Goal: Navigation & Orientation: Find specific page/section

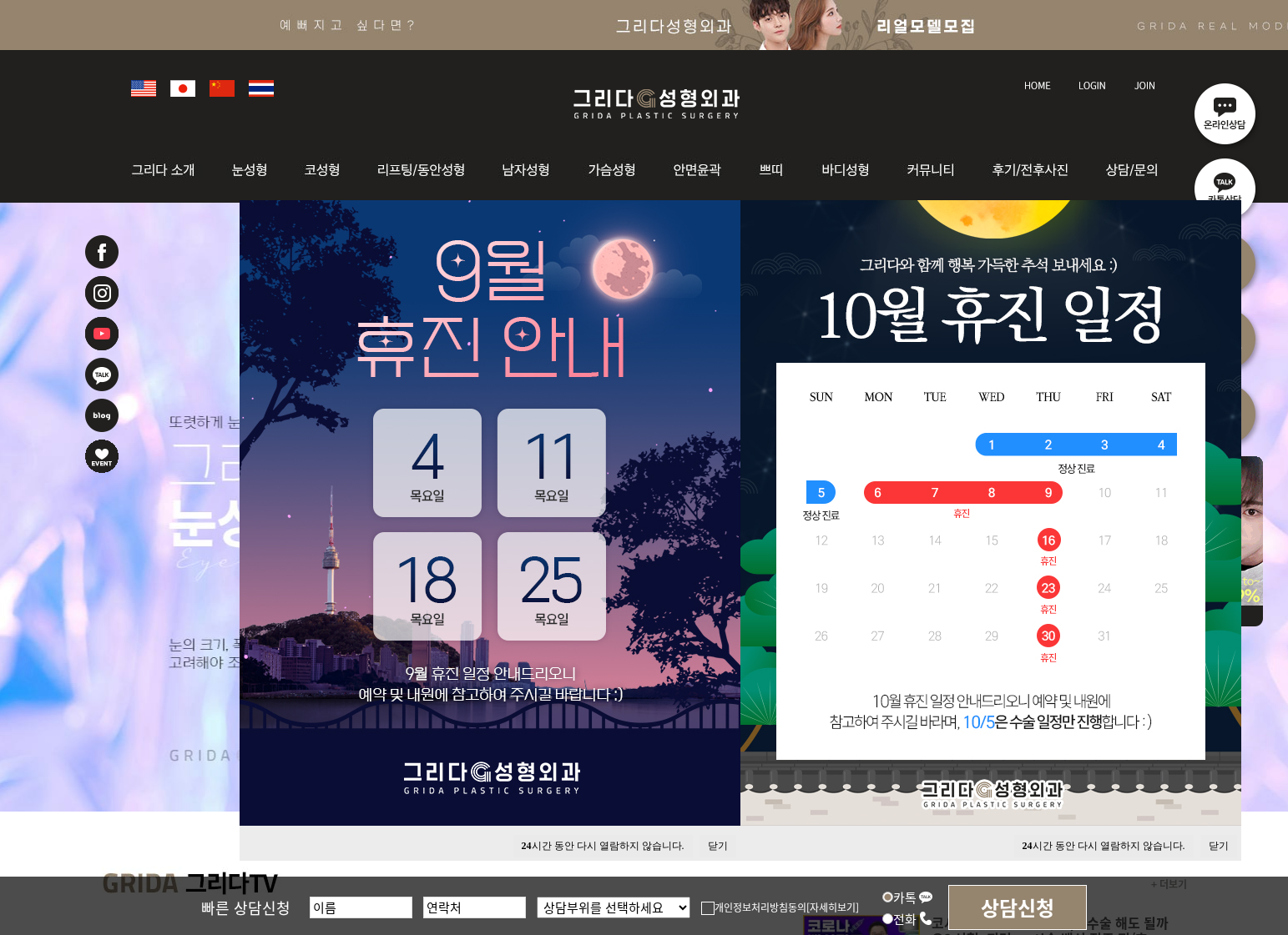
click at [721, 847] on button "닫기" at bounding box center [717, 847] width 37 height 22
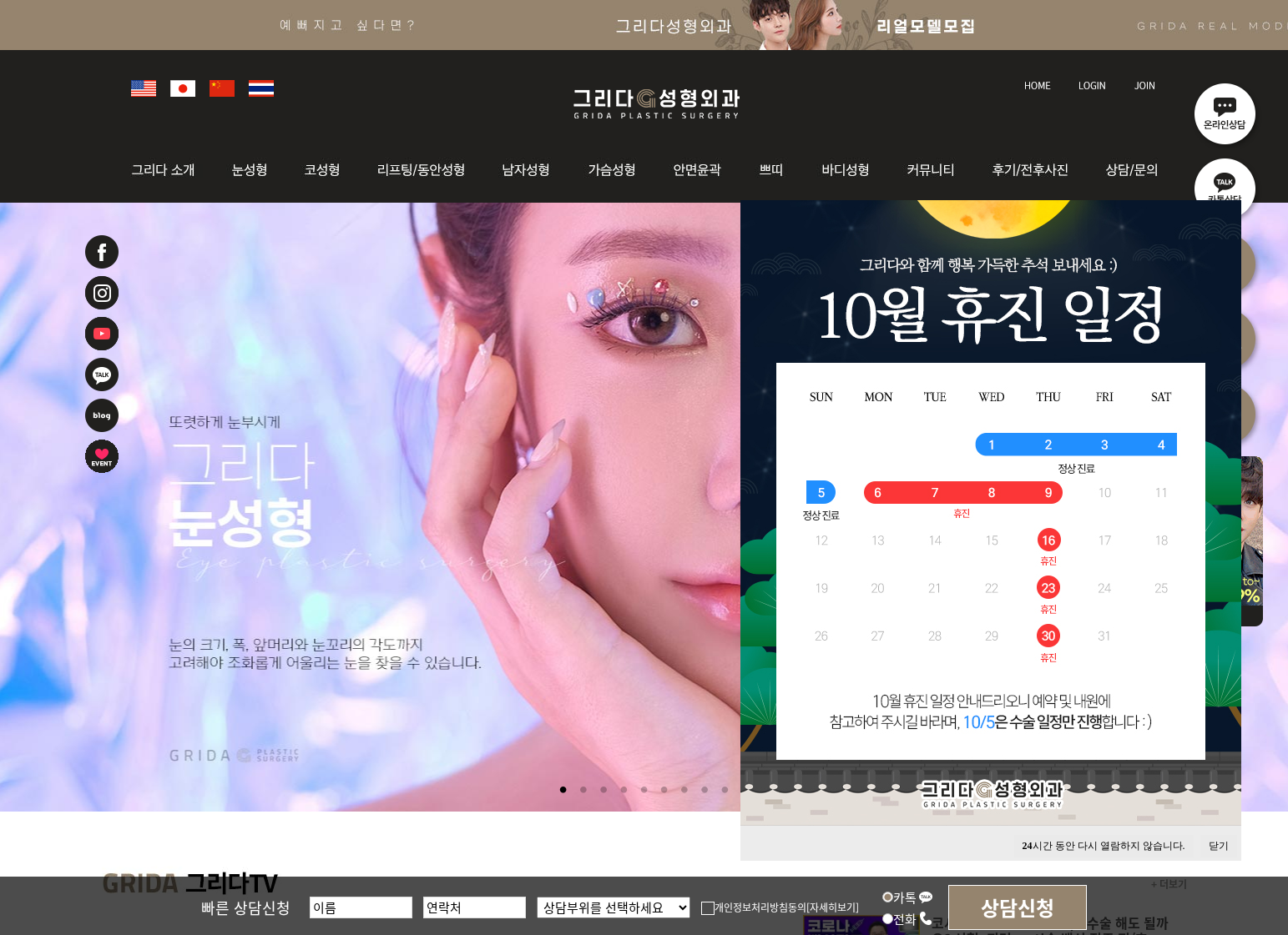
click at [1215, 832] on div "24 시간 동안 다시 열람하지 않습니다. 닫기" at bounding box center [990, 843] width 501 height 35
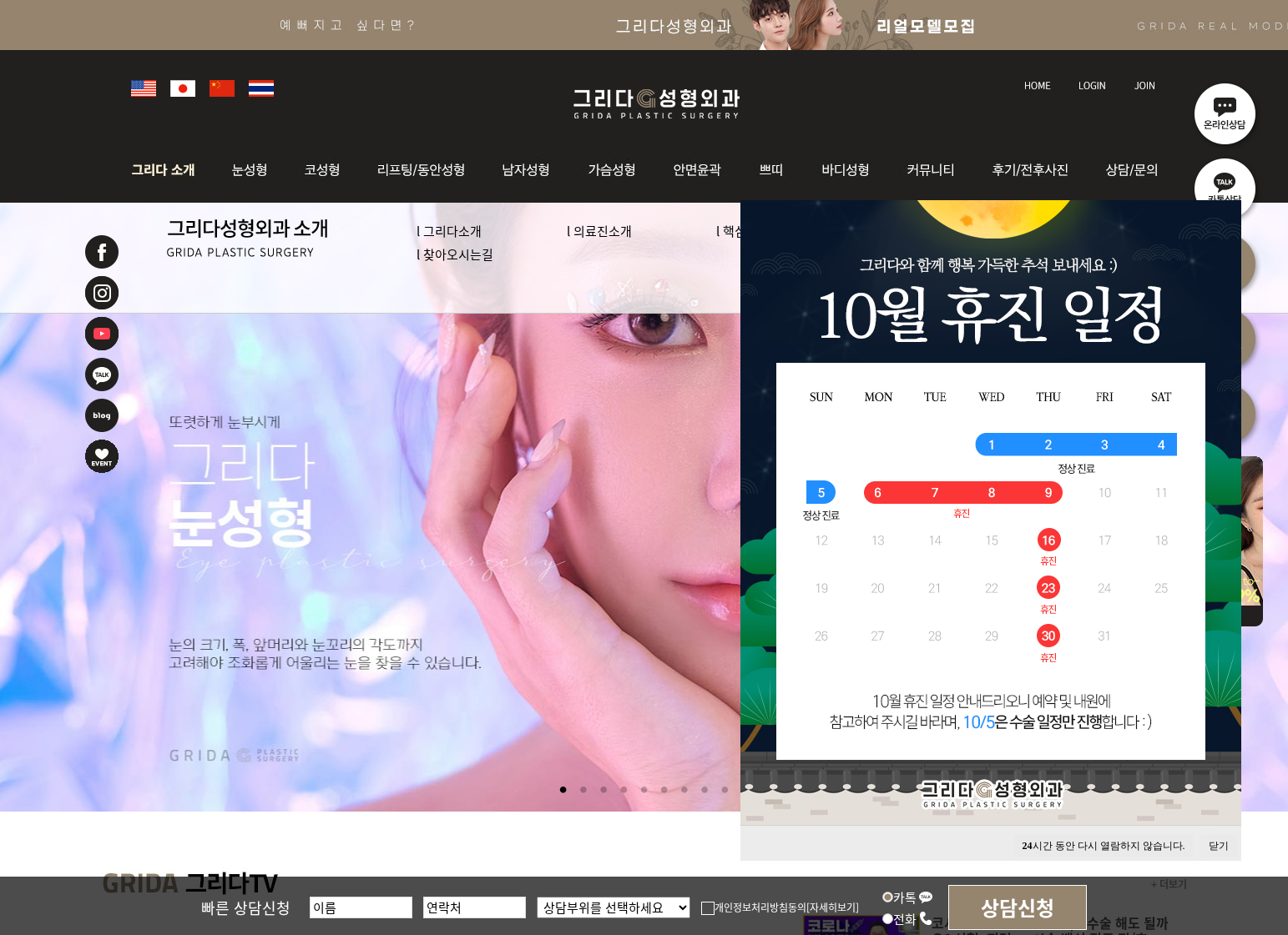
click at [193, 167] on img at bounding box center [167, 170] width 90 height 65
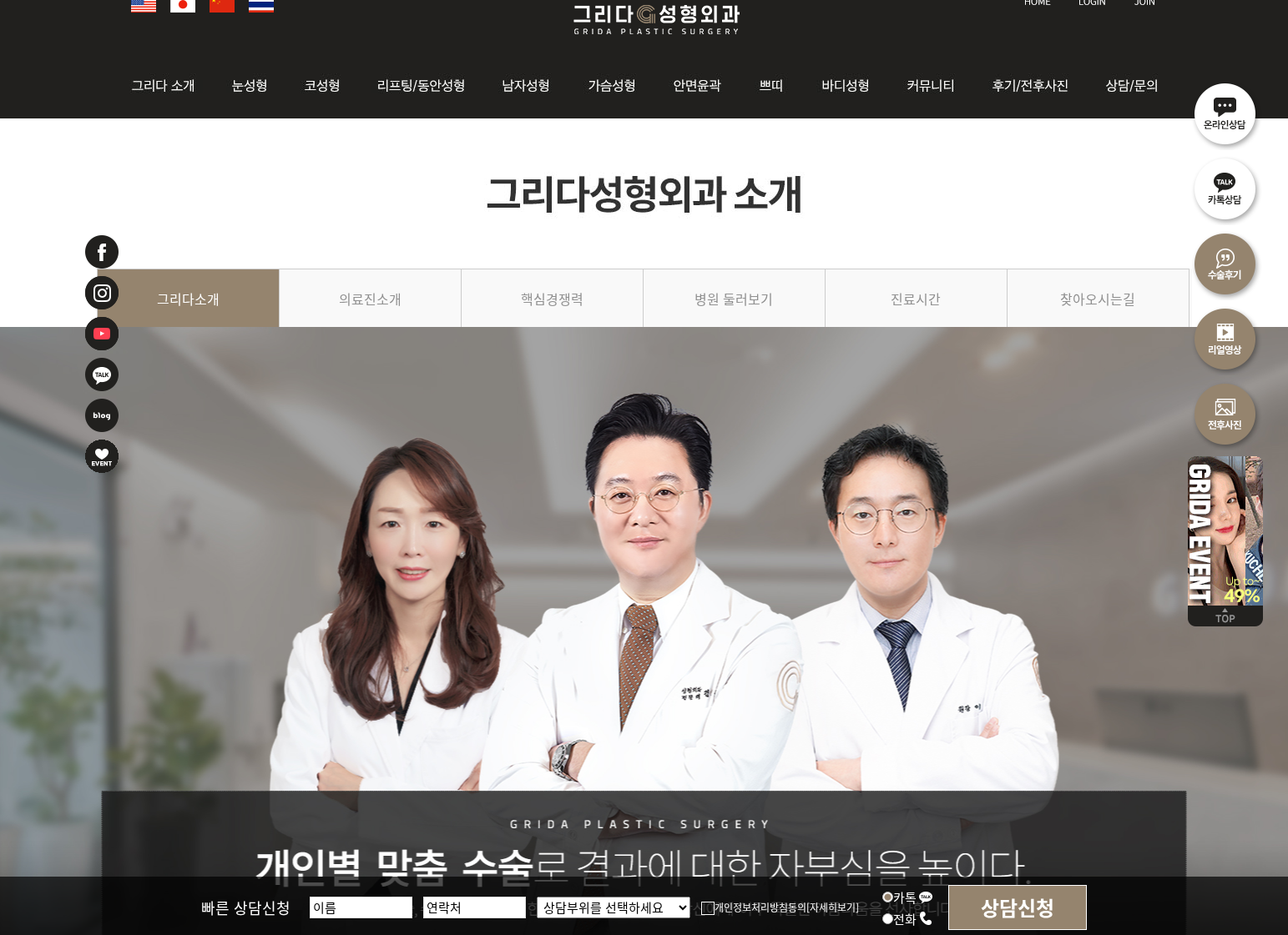
scroll to position [83, 0]
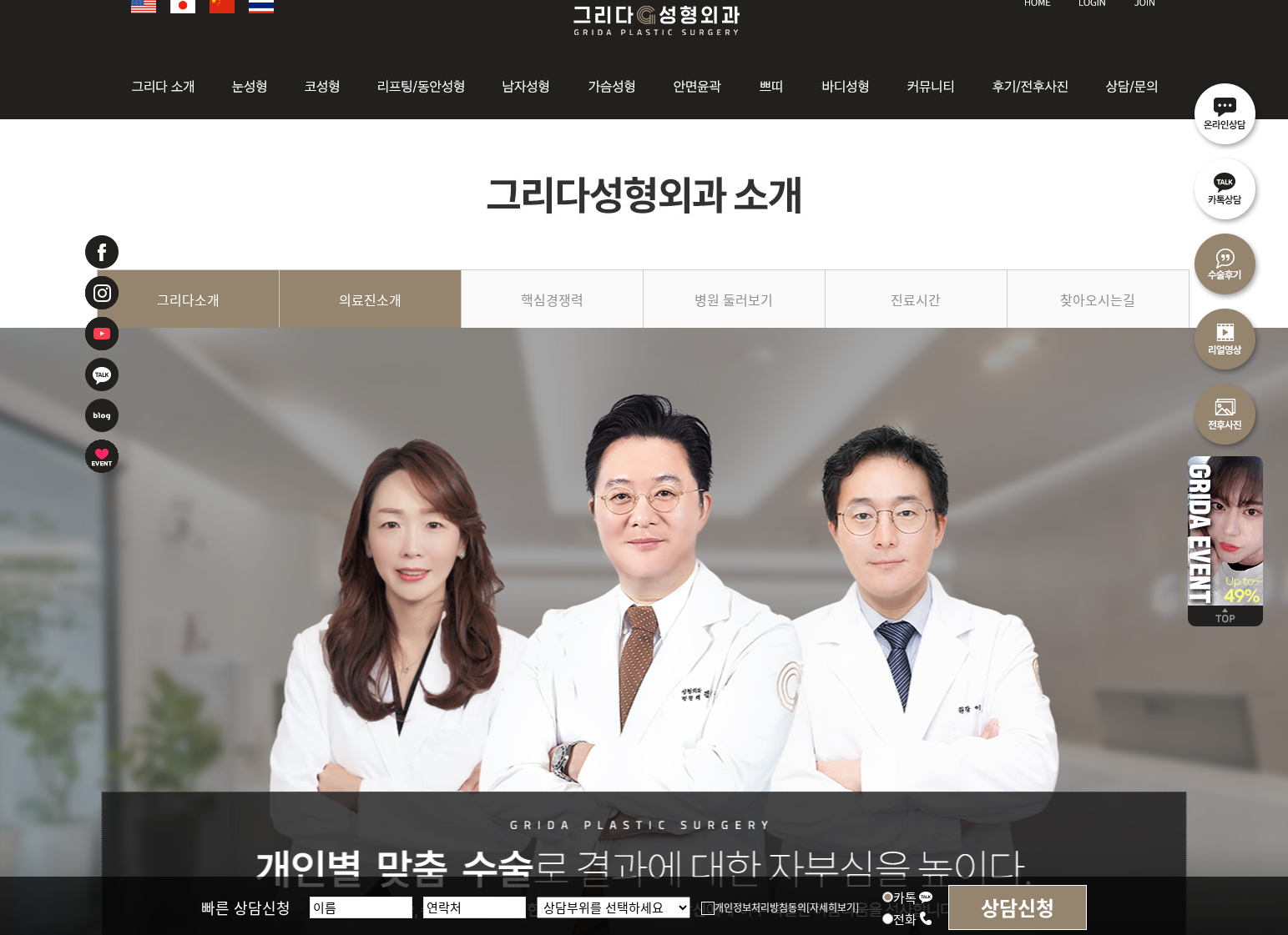
click at [380, 277] on link "의료진소개" at bounding box center [371, 307] width 182 height 76
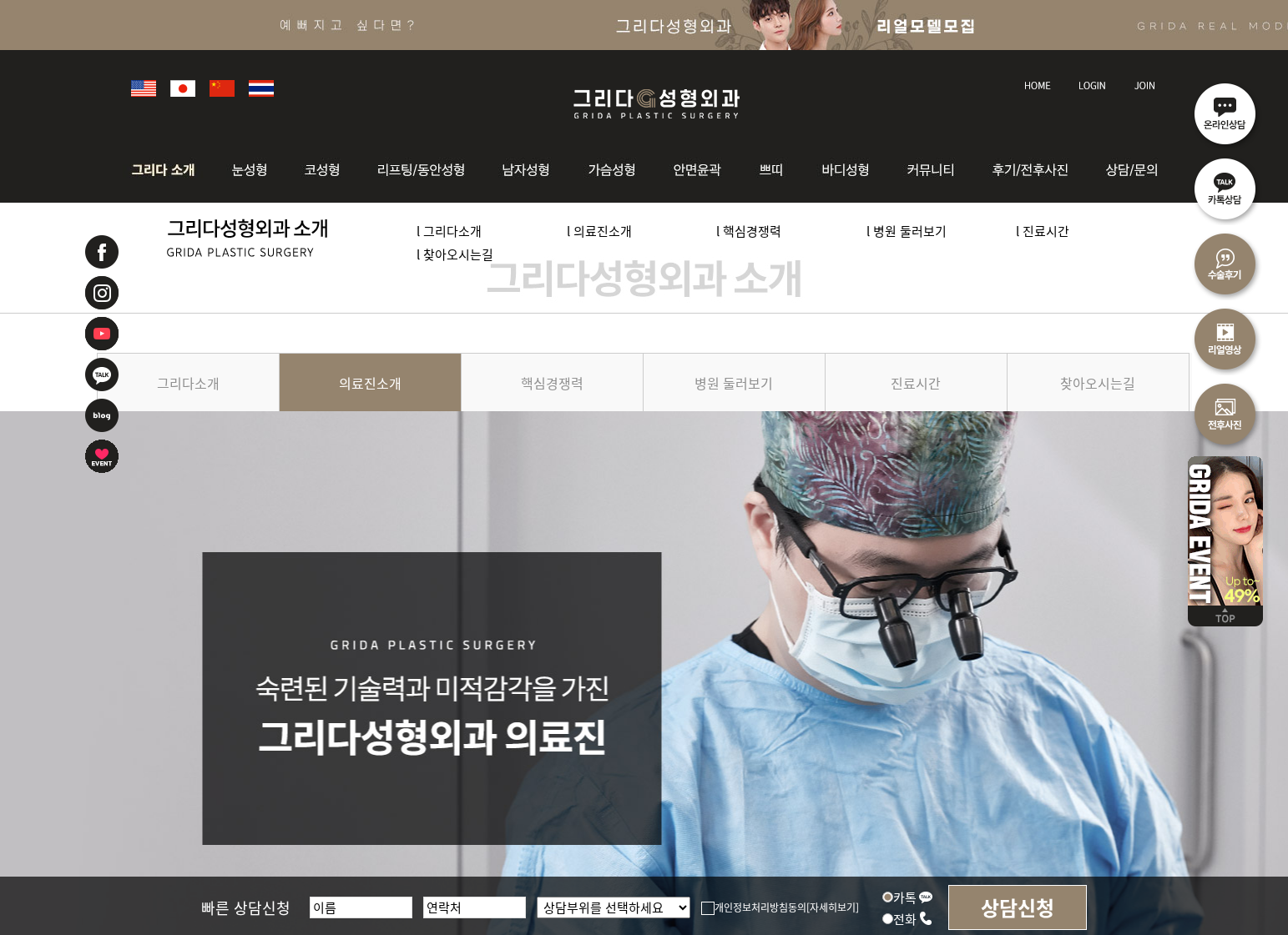
click at [467, 250] on link "l 찾아오시는길" at bounding box center [454, 254] width 76 height 17
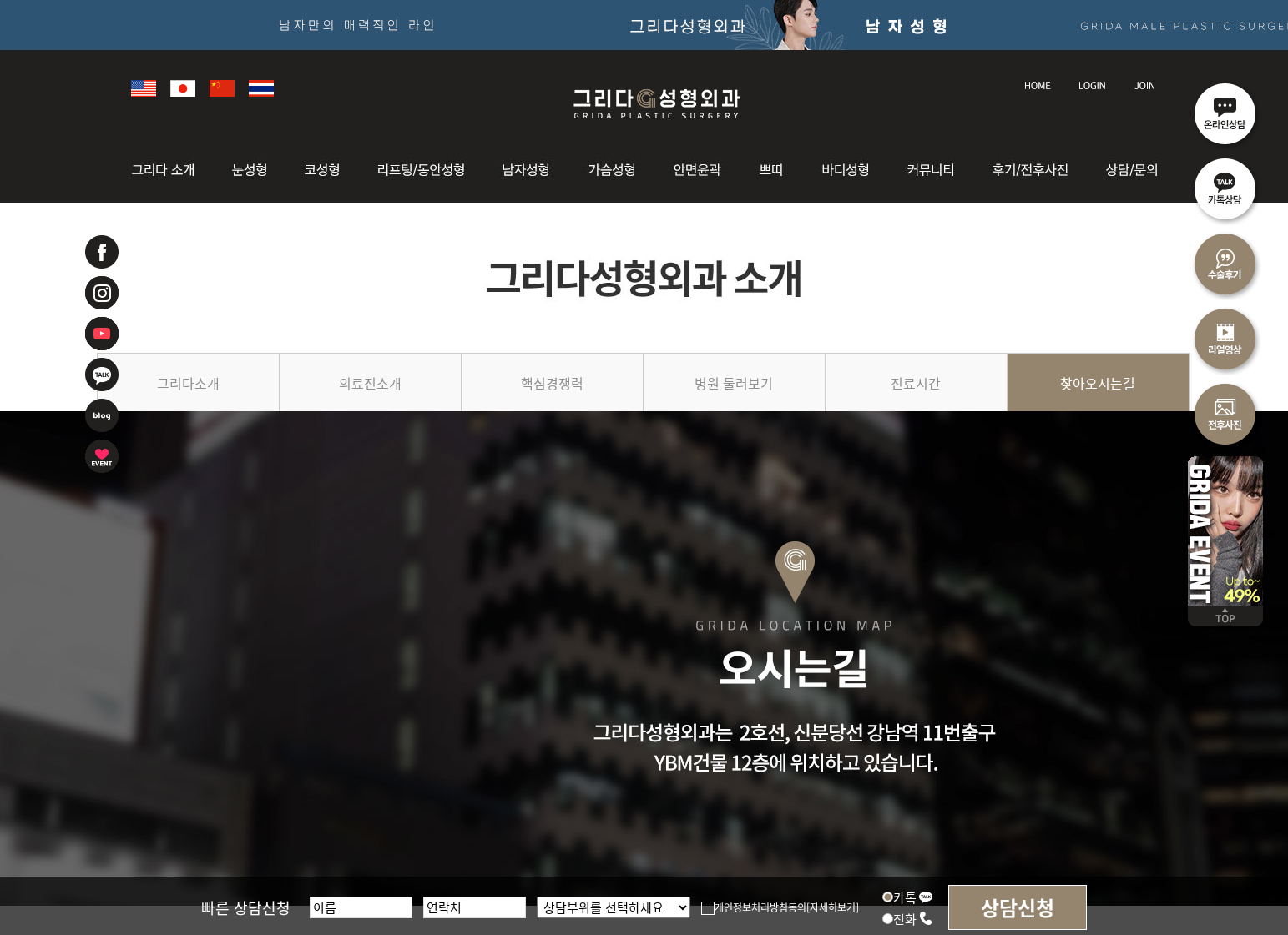
click at [668, 102] on img at bounding box center [656, 104] width 199 height 39
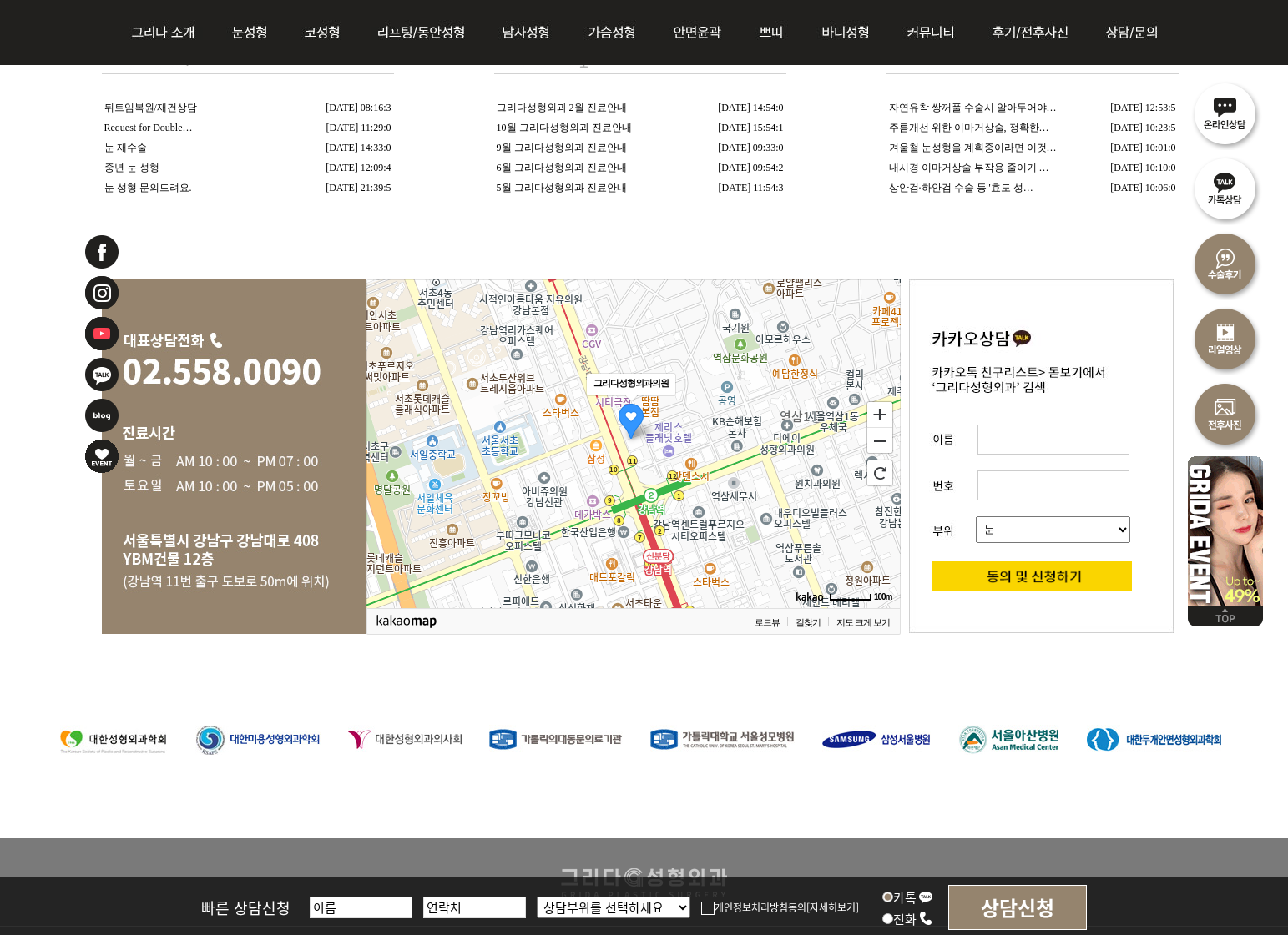
scroll to position [3400, 0]
